Goal: Transaction & Acquisition: Book appointment/travel/reservation

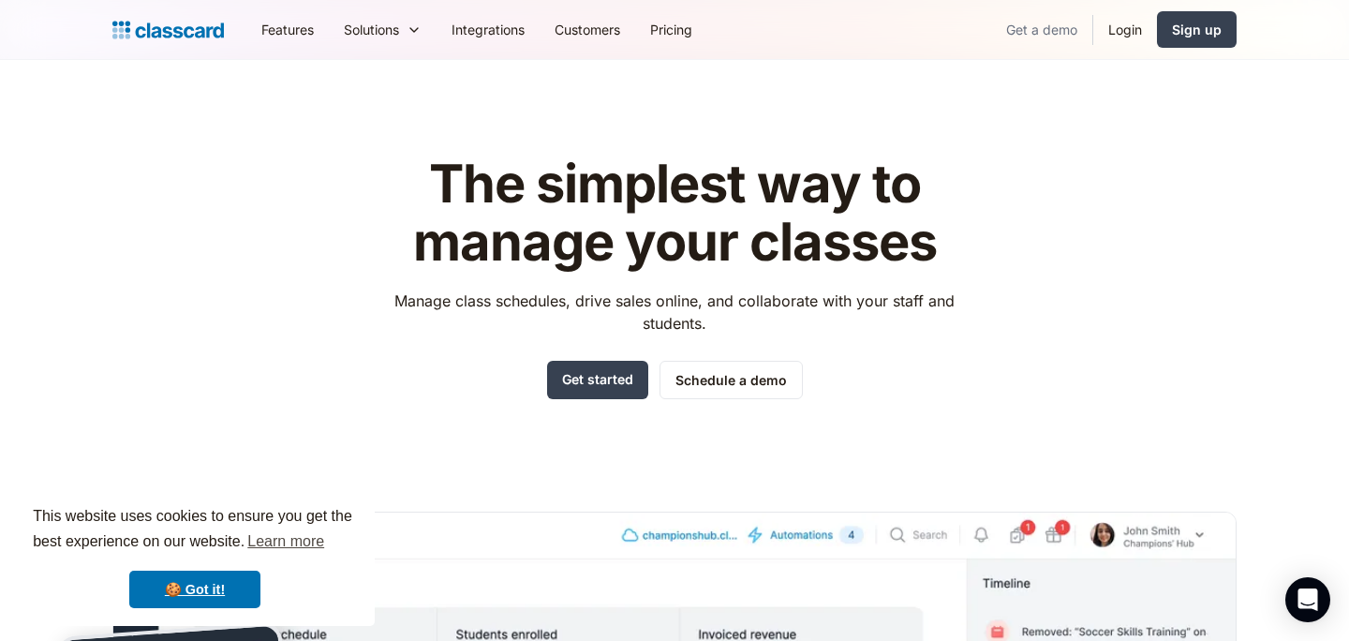
click at [1039, 25] on link "Get a demo" at bounding box center [1041, 29] width 101 height 42
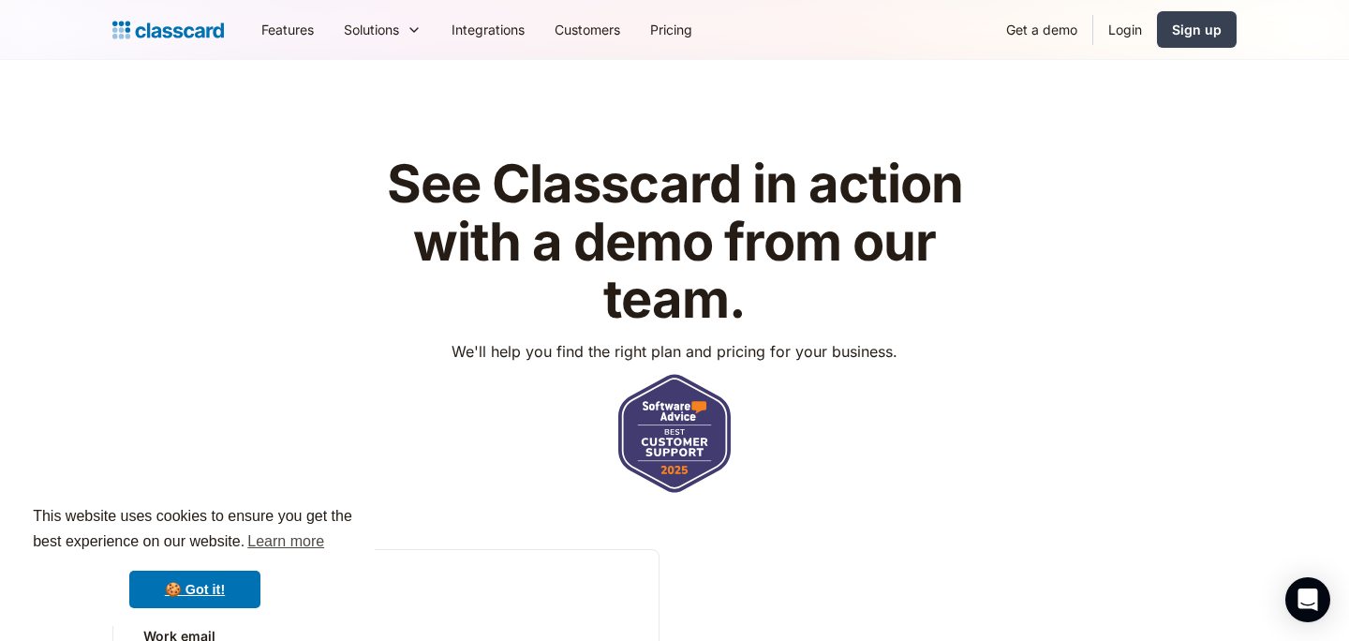
click at [1049, 26] on link "Get a demo" at bounding box center [1041, 29] width 101 height 42
click at [219, 590] on link "🍪 Got it!" at bounding box center [194, 588] width 131 height 37
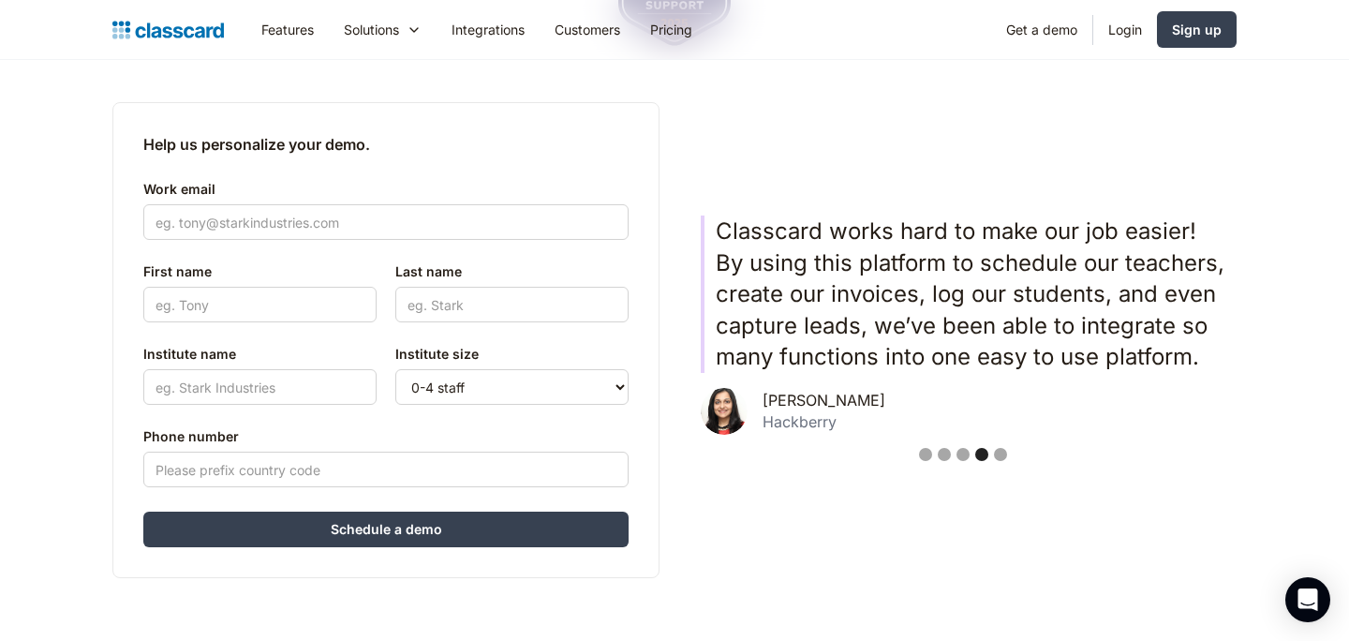
scroll to position [453, 0]
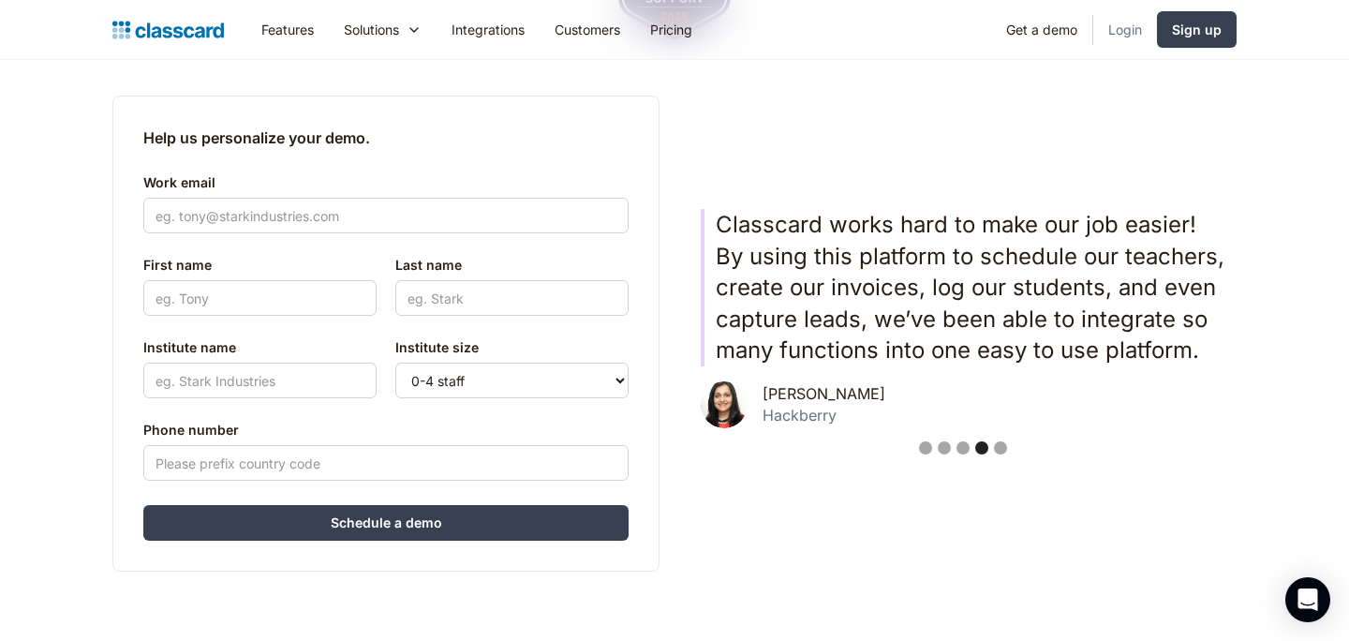
click at [1117, 30] on link "Login" at bounding box center [1125, 29] width 64 height 42
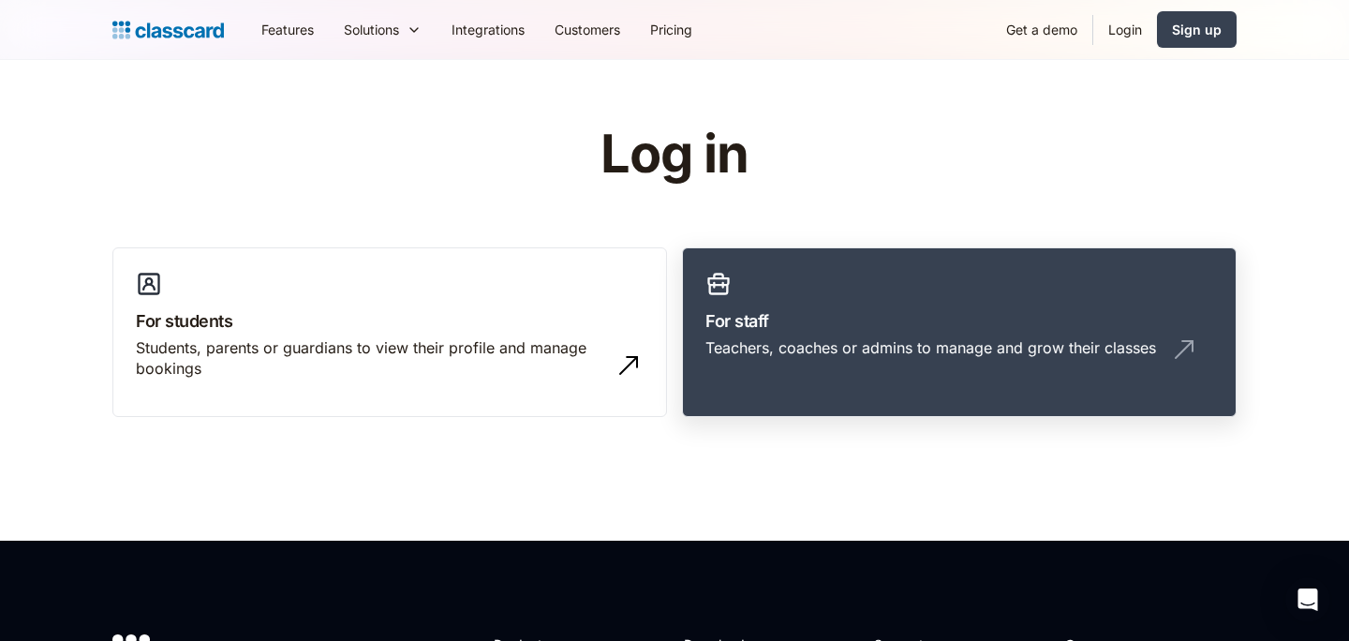
click at [961, 368] on div "Teachers, coaches or admins to manage and grow their classes" at bounding box center [959, 355] width 508 height 36
